Goal: Information Seeking & Learning: Understand process/instructions

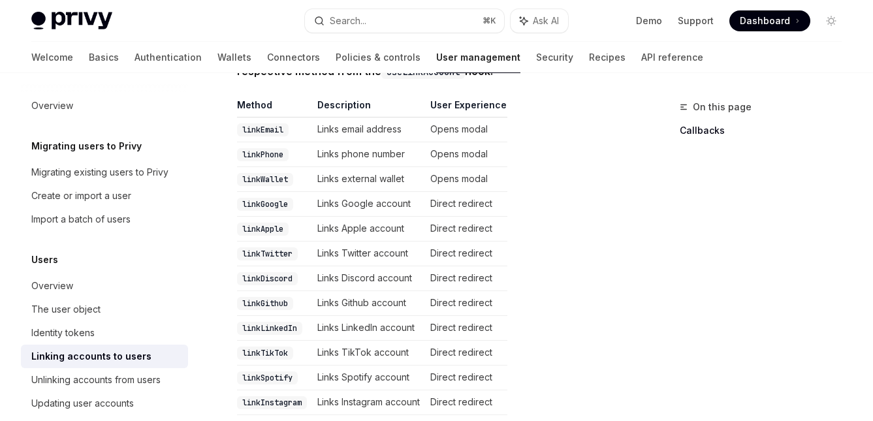
scroll to position [258, 0]
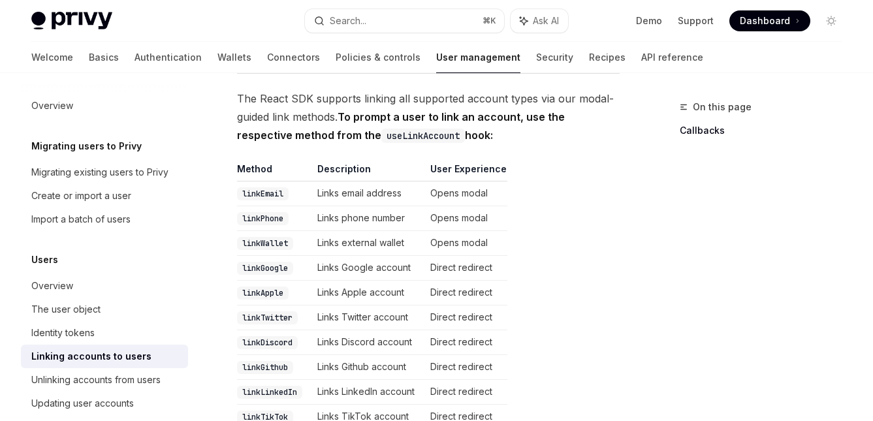
click at [273, 244] on code "linkWallet" at bounding box center [265, 243] width 56 height 13
copy code "linkWallet"
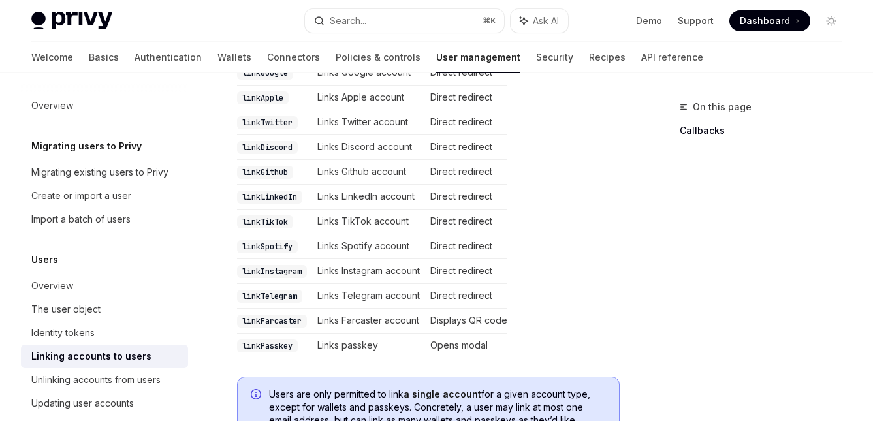
scroll to position [492, 0]
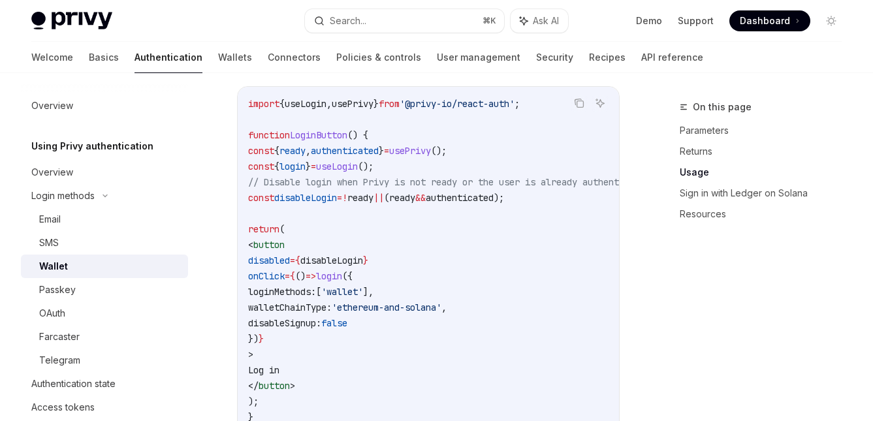
scroll to position [0, 104]
